Goal: Navigation & Orientation: Go to known website

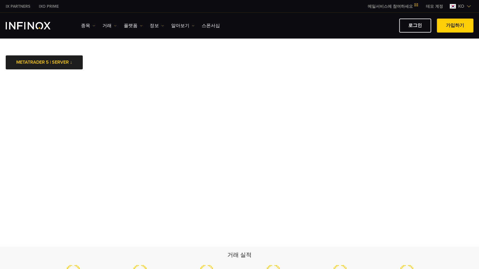
click at [250, 63] on body "IX PARTNERS IXO PRIME 메일서비스에 참여하세요 IX Daily와 투자 기회를 놓치지마세요! 지금 참여하세요! 조건 및 약관 을…" at bounding box center [239, 246] width 479 height 493
